Goal: Task Accomplishment & Management: Manage account settings

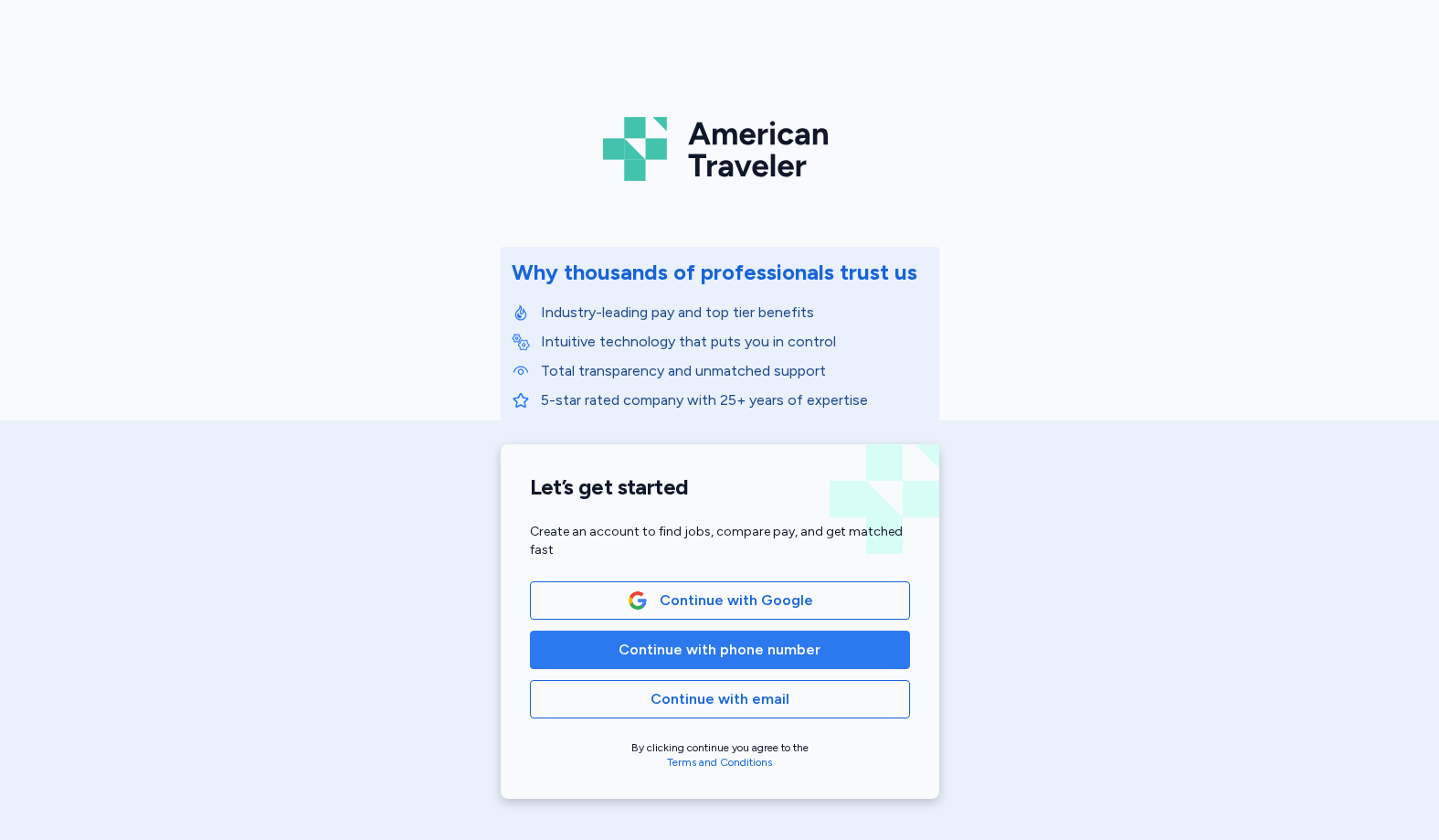
click at [707, 661] on button "Continue with phone number" at bounding box center [720, 649] width 380 height 38
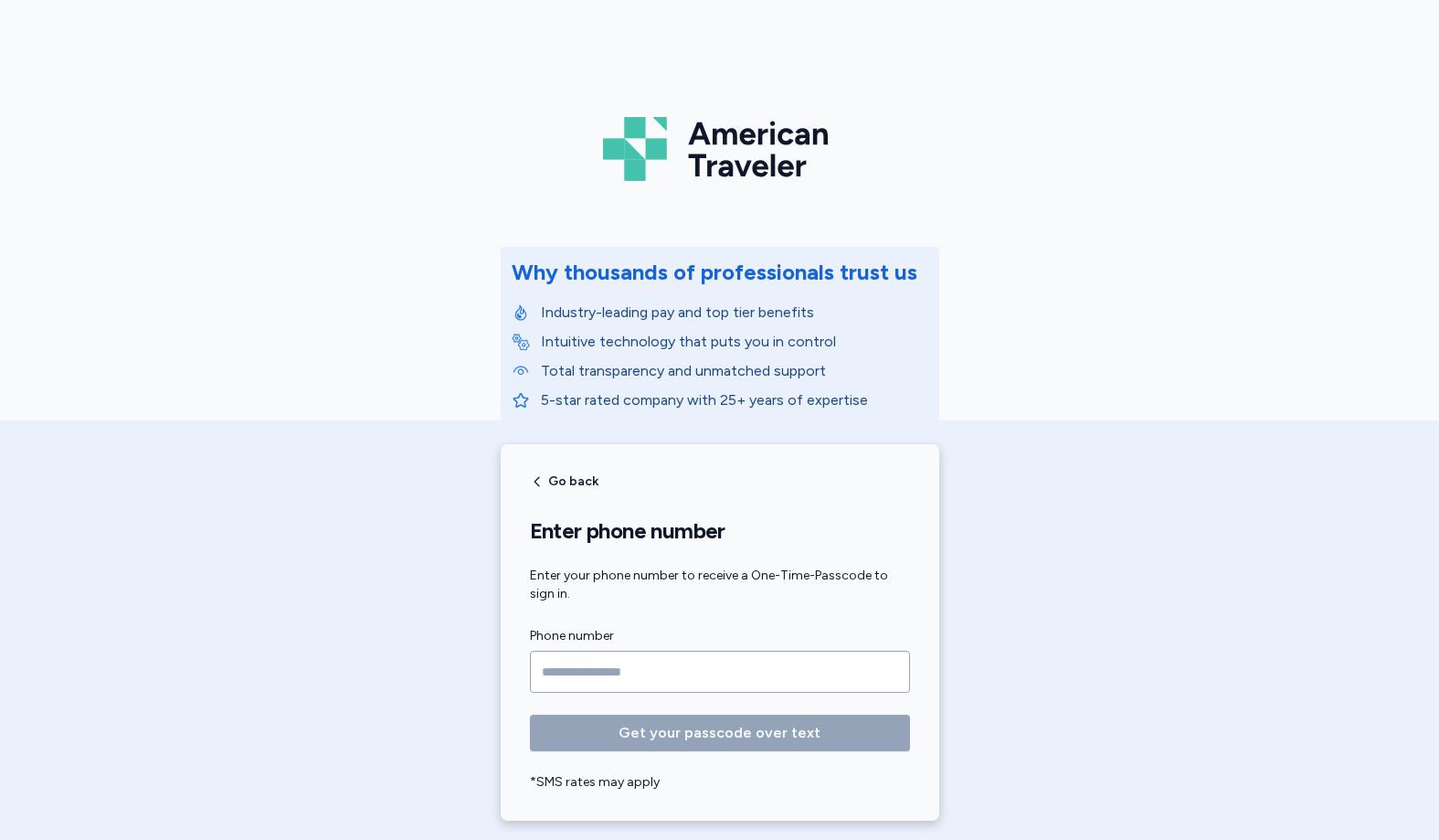
click at [630, 680] on input "Phone number" at bounding box center [720, 672] width 380 height 42
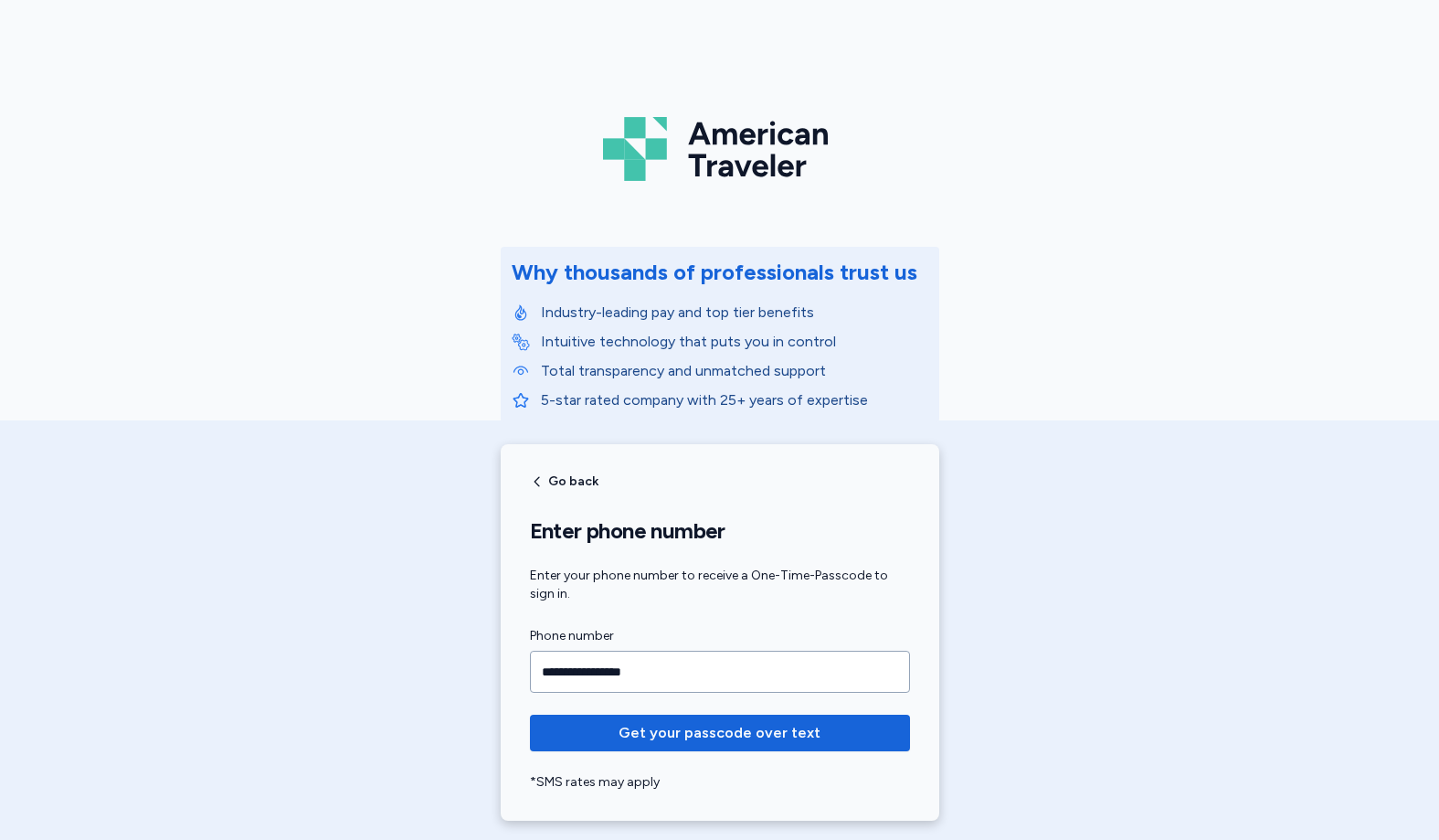
type input "**********"
click at [530, 715] on button "Get your passcode over text" at bounding box center [720, 733] width 380 height 37
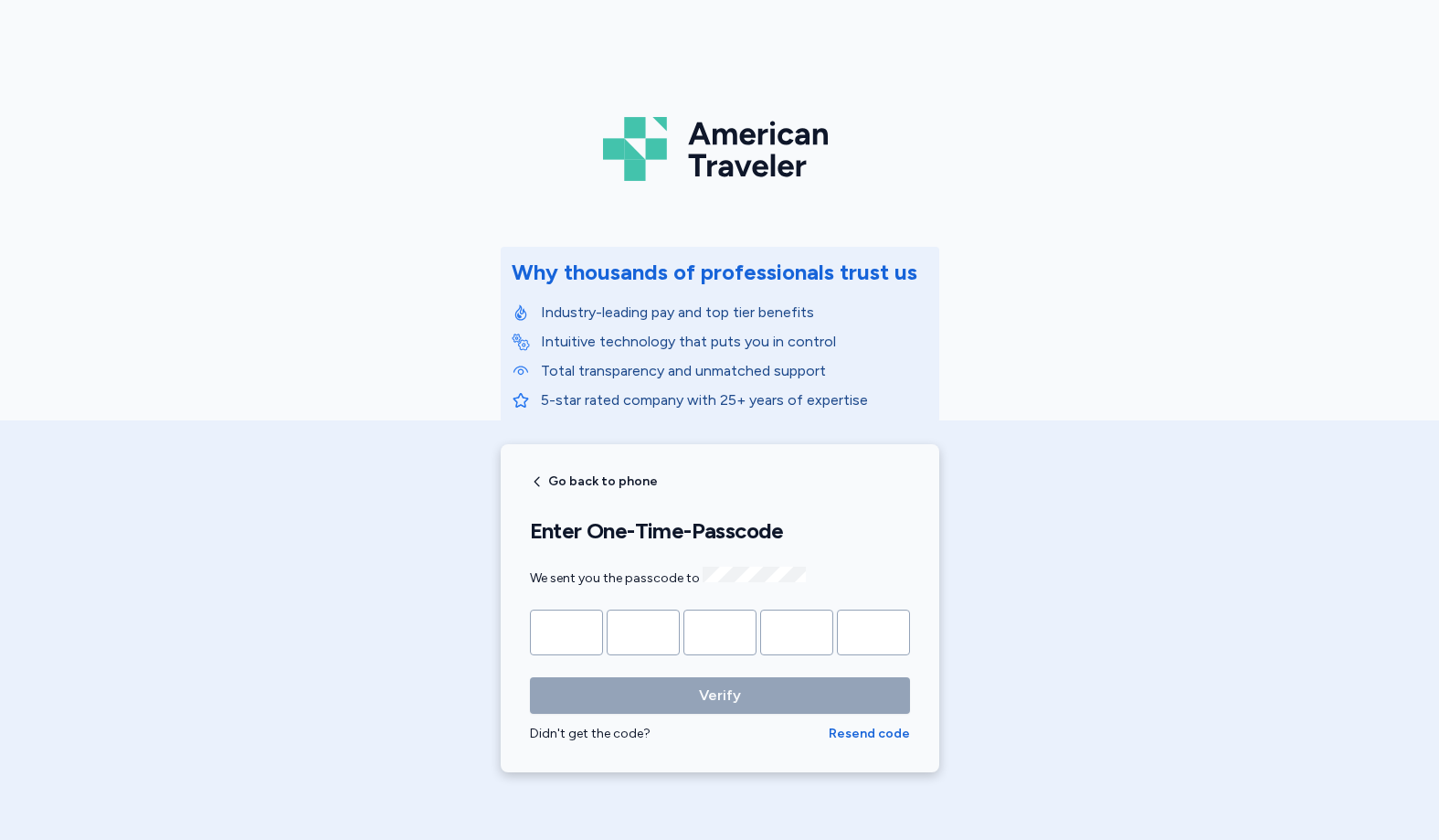
type input "*"
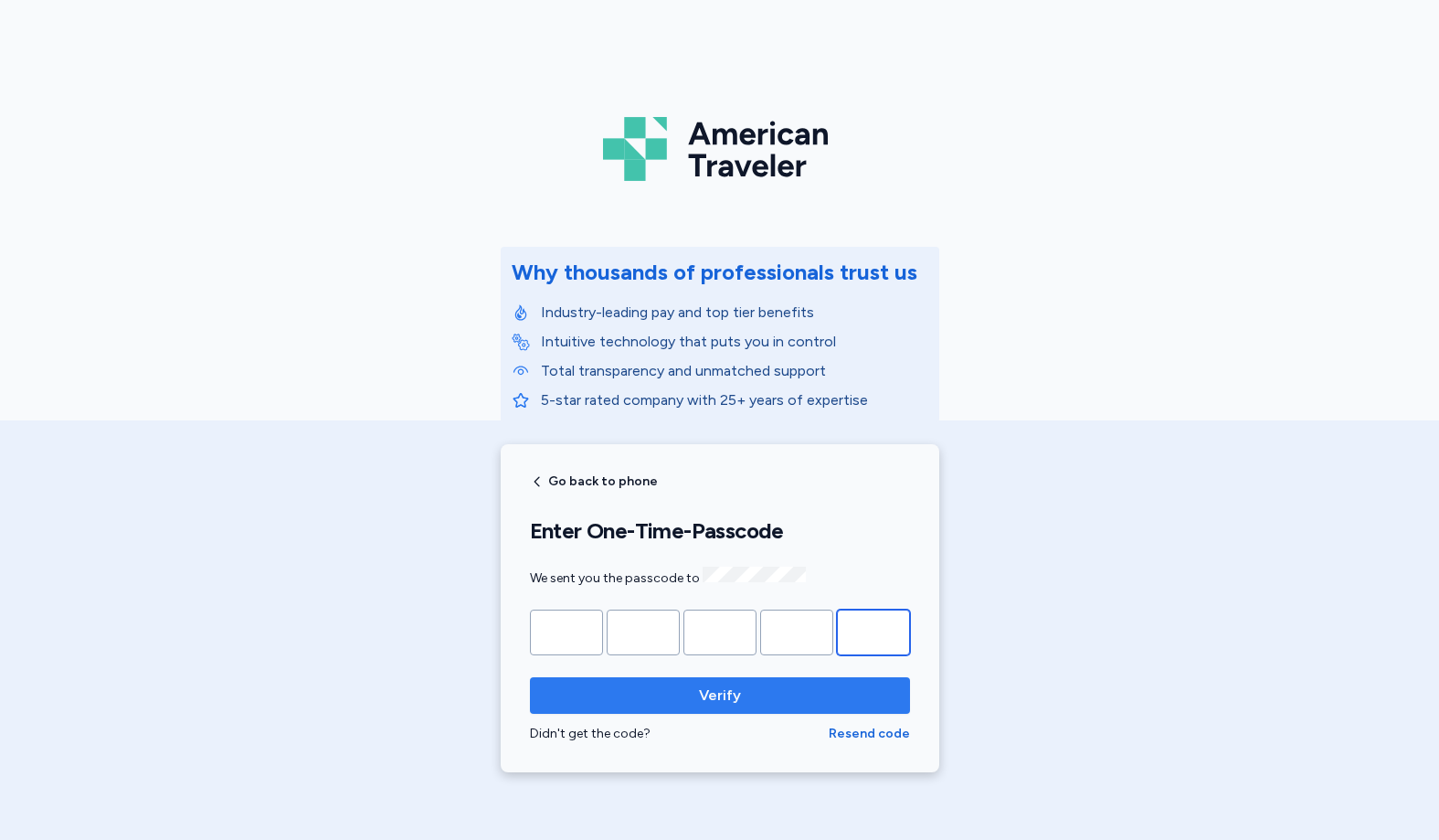
type input "*"
click at [748, 688] on span "Verify" at bounding box center [720, 695] width 351 height 22
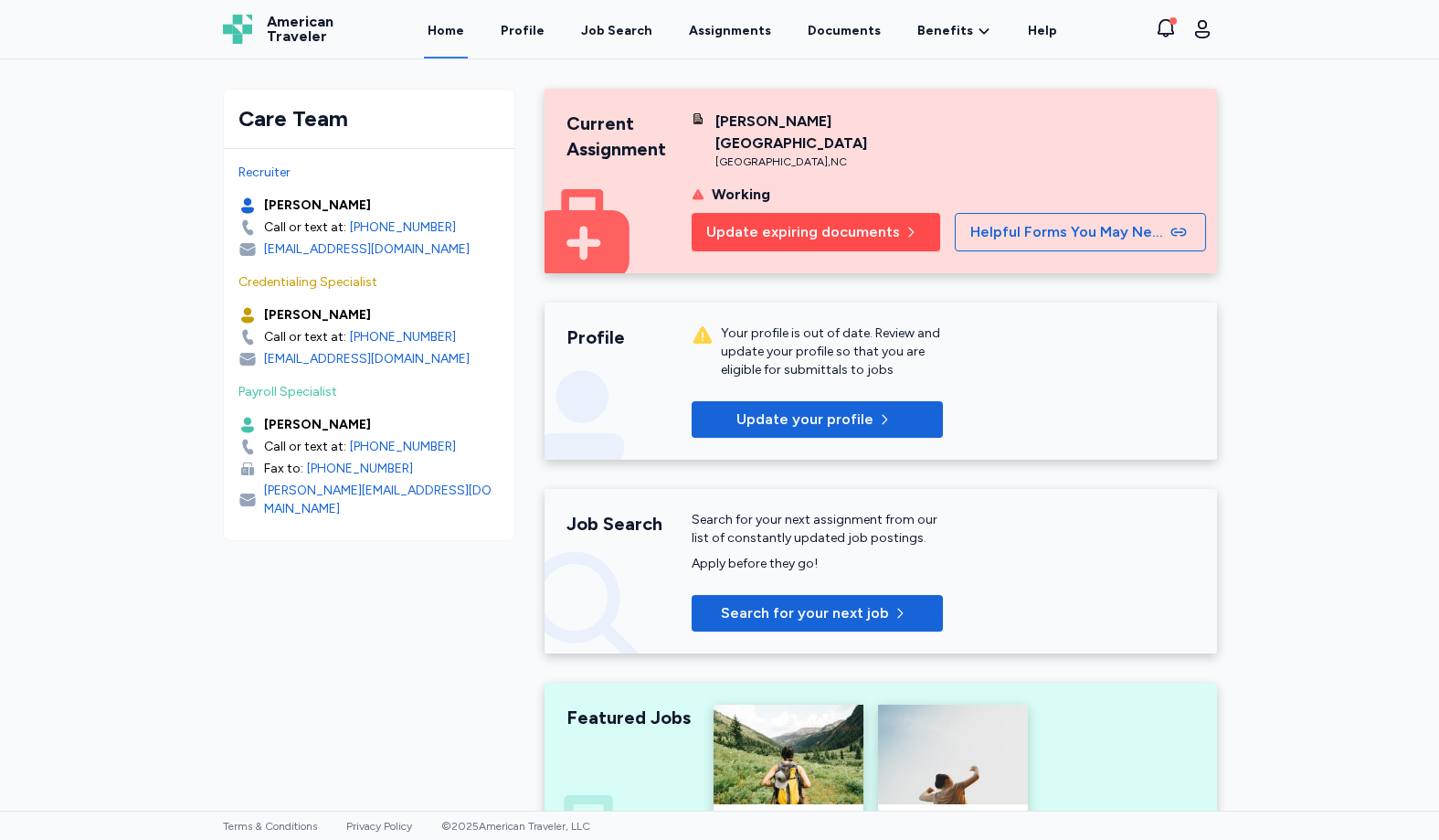
click at [832, 213] on button "Update expiring documents" at bounding box center [816, 232] width 249 height 38
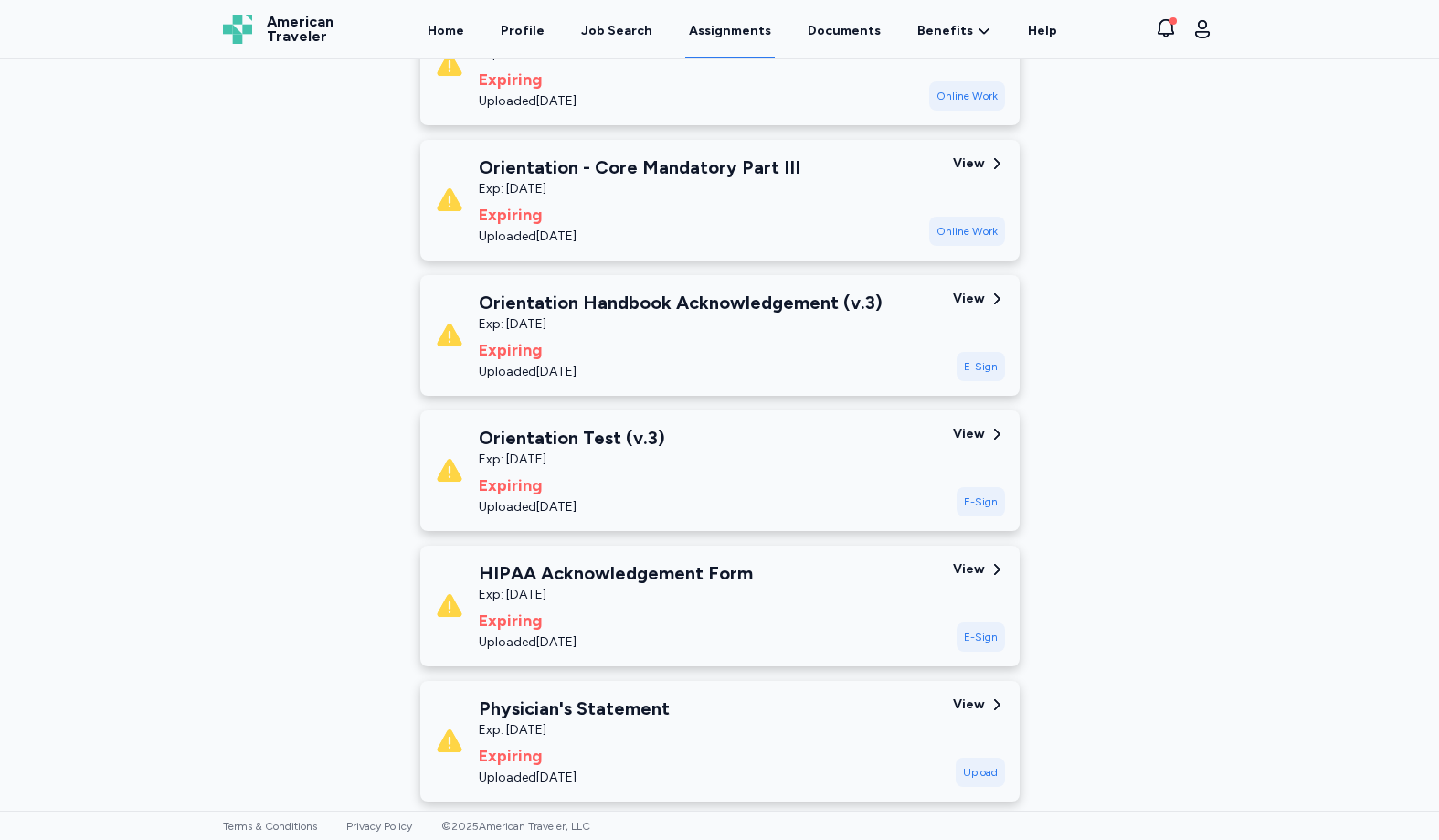
scroll to position [1462, 0]
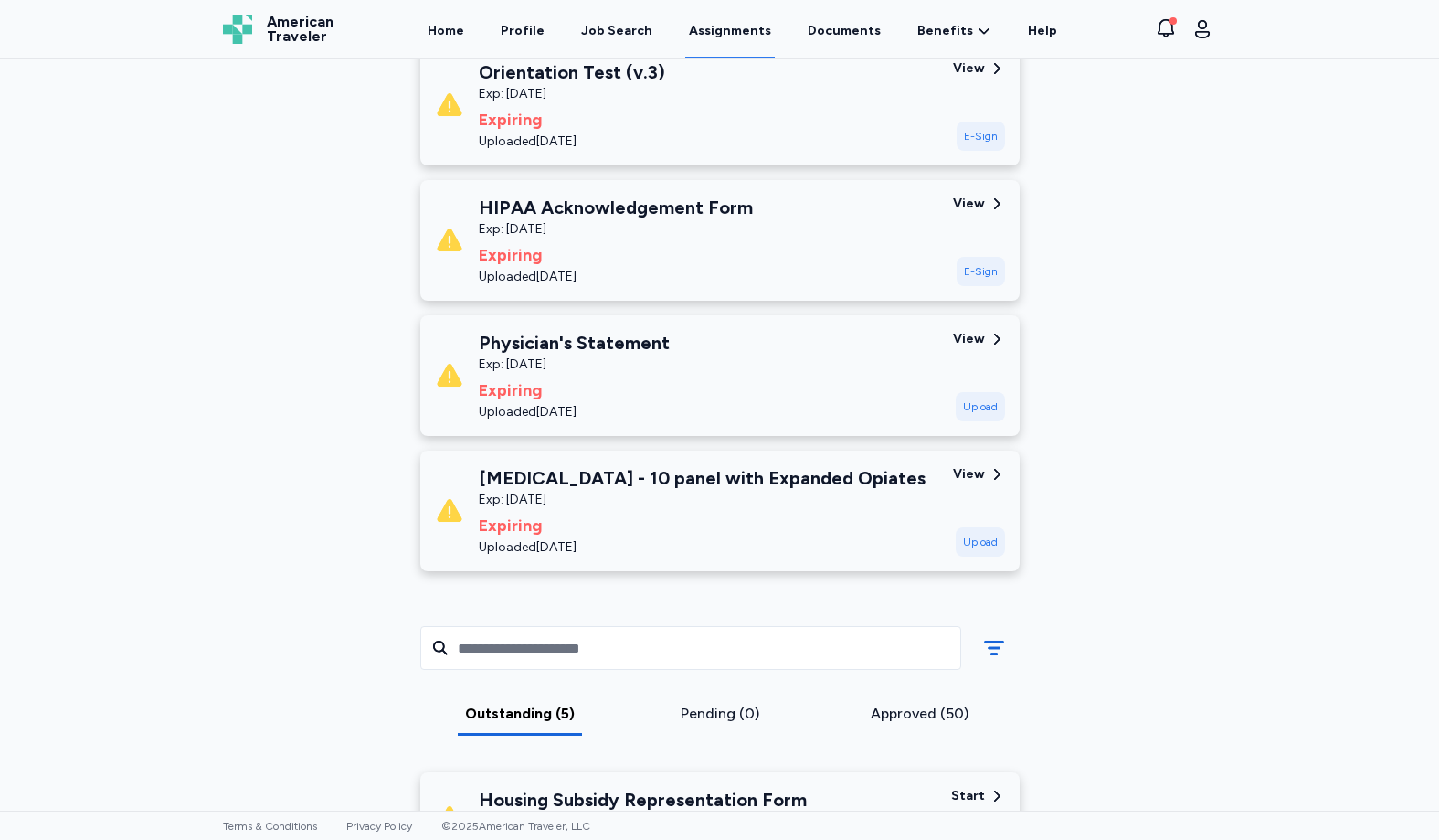
click at [981, 475] on div "View" at bounding box center [979, 474] width 52 height 18
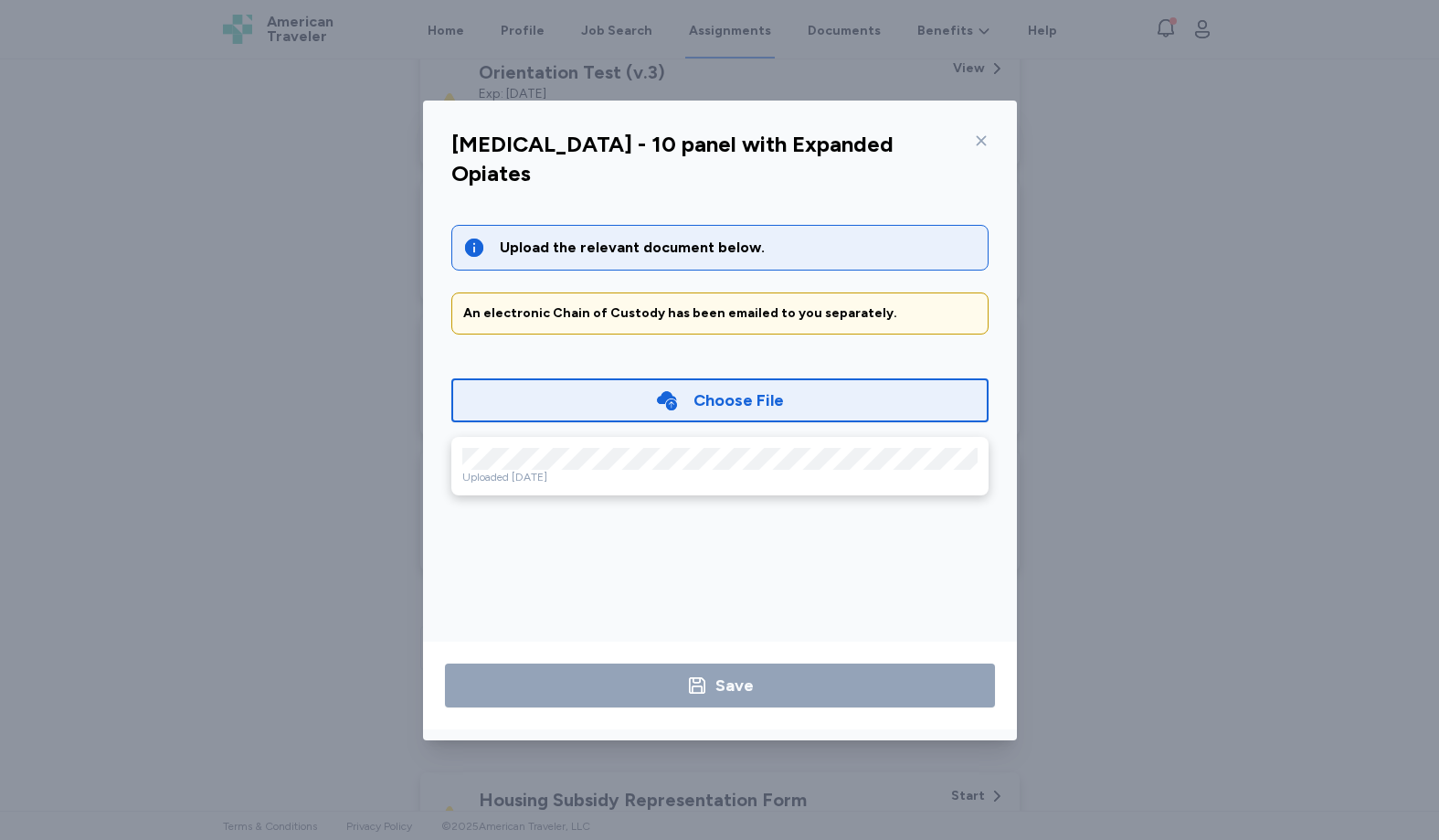
click at [982, 129] on div at bounding box center [978, 140] width 22 height 29
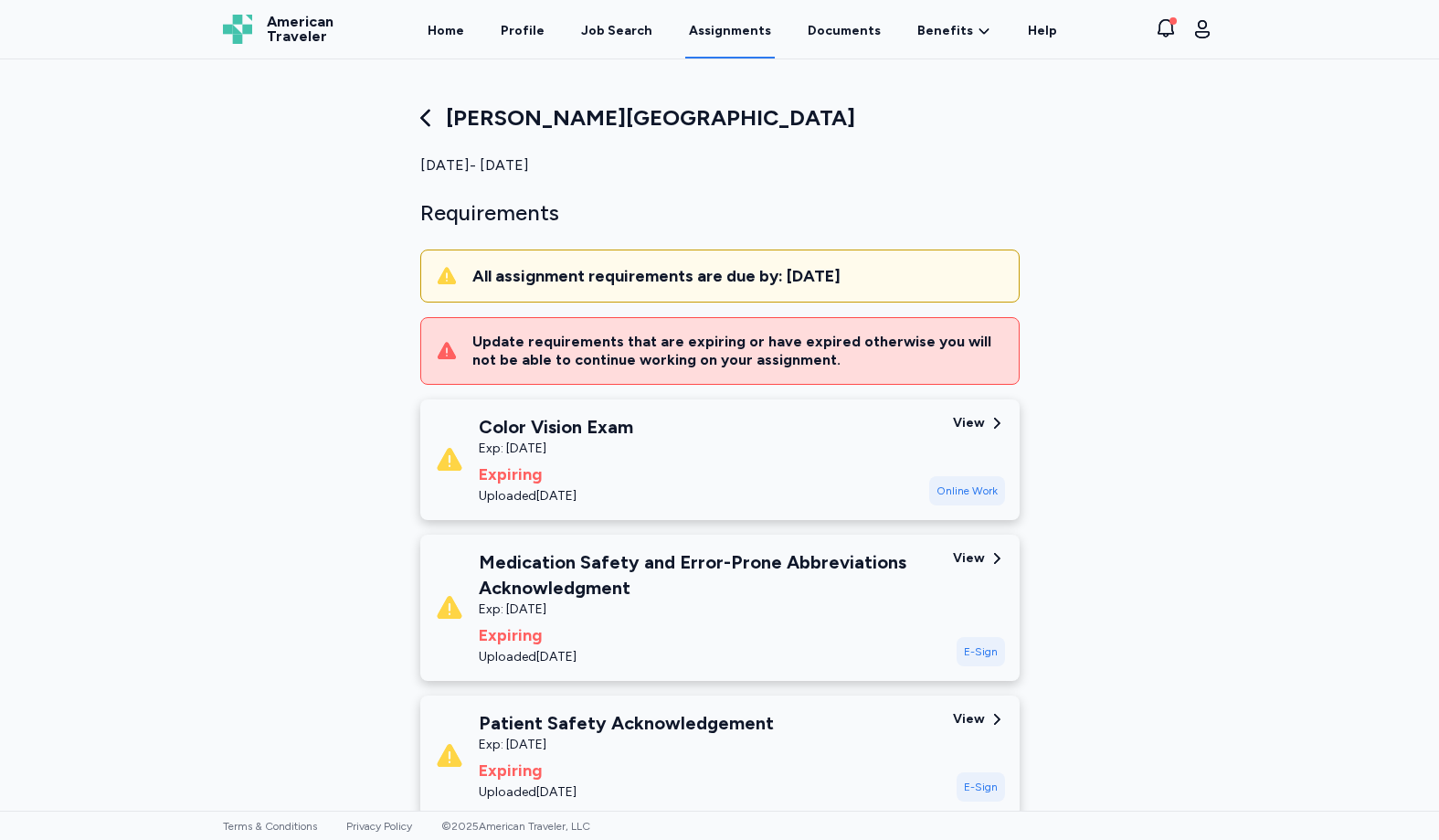
scroll to position [457, 0]
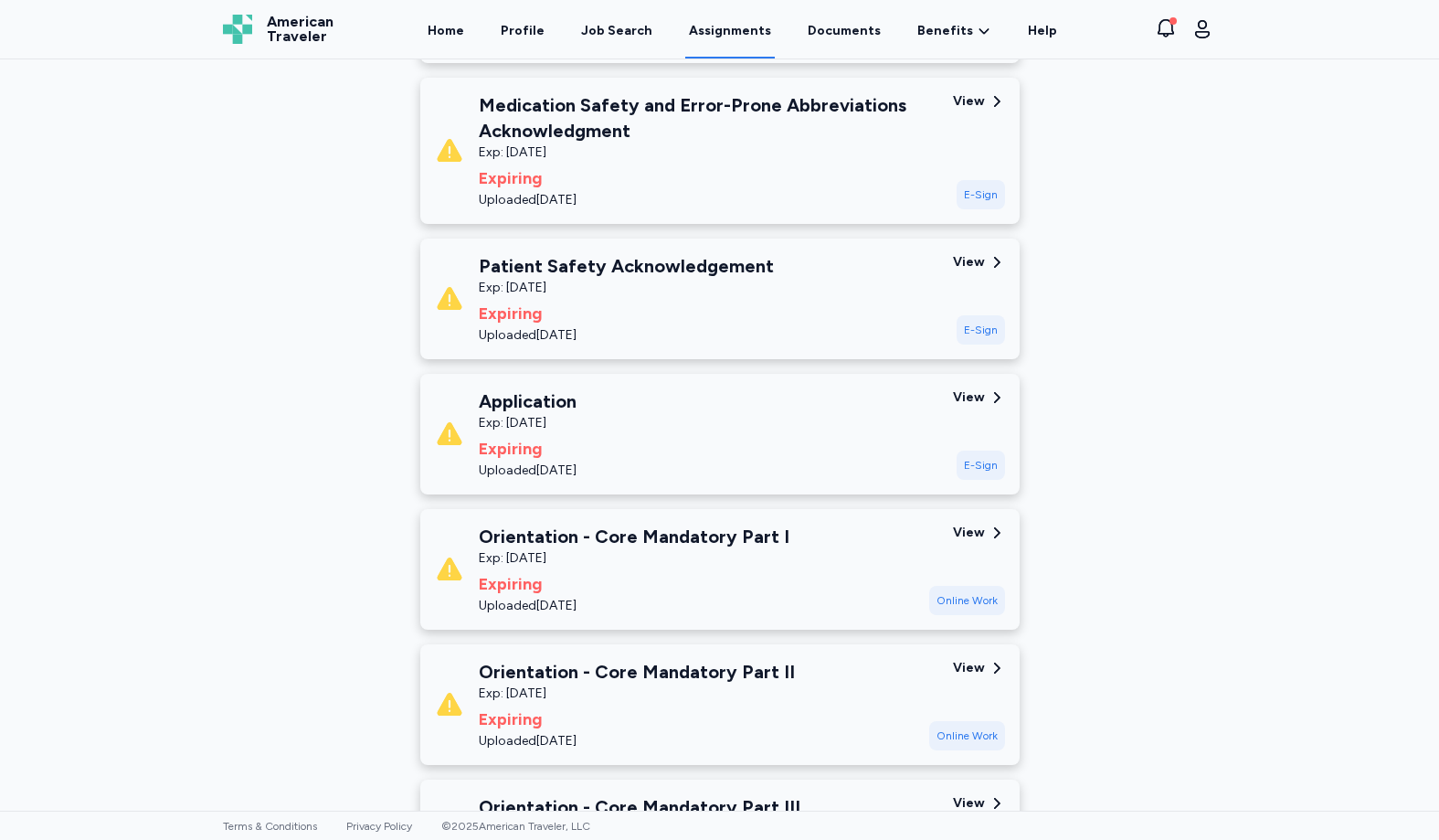
click at [1261, 341] on div "[PERSON_NAME][GEOGRAPHIC_DATA] [DATE] - [DATE] Requirements All assignment requ…" at bounding box center [719, 434] width 1439 height 751
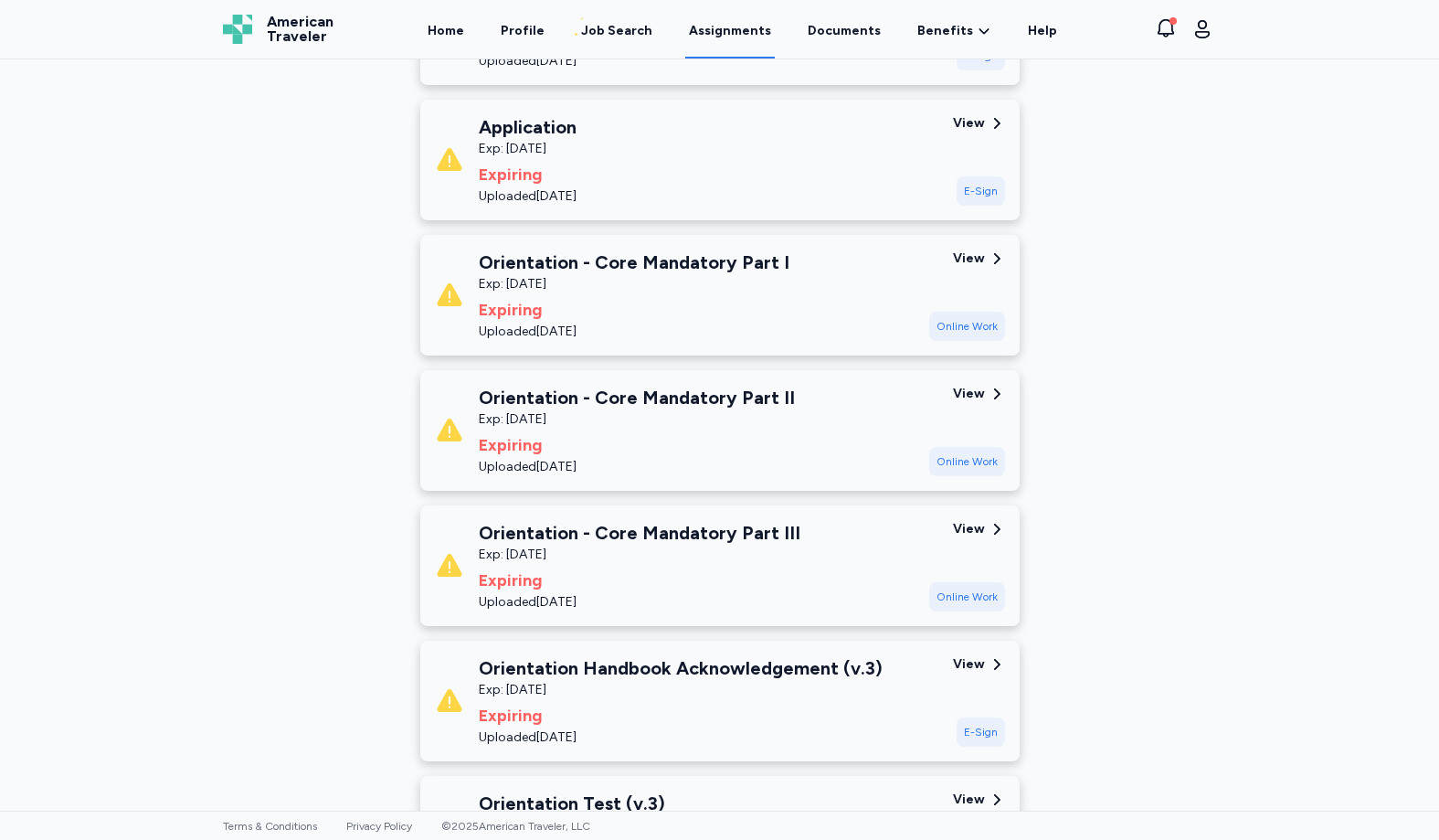
click at [959, 125] on div "View" at bounding box center [969, 123] width 32 height 18
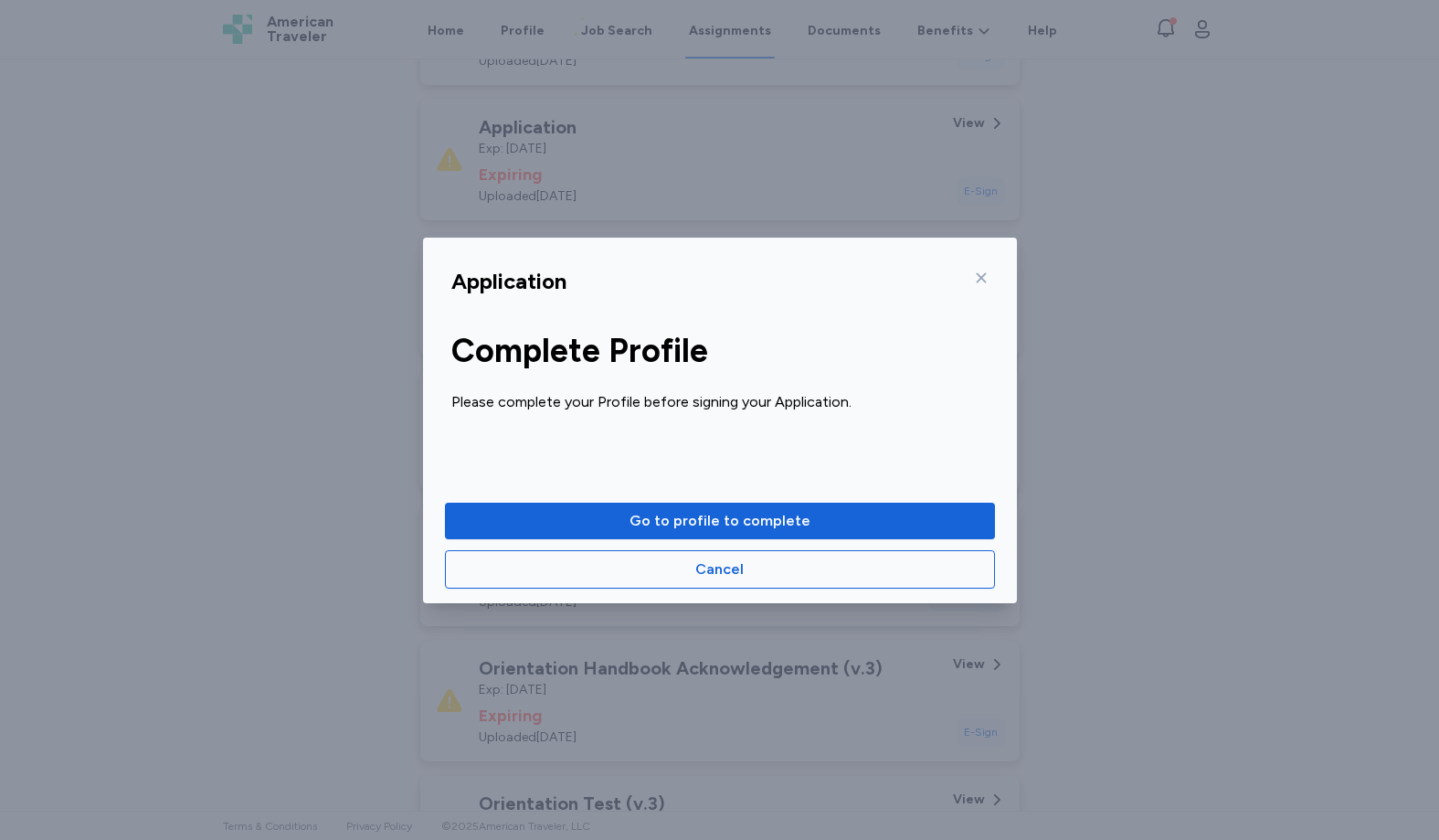
click at [975, 278] on icon at bounding box center [981, 277] width 15 height 15
